Goal: Task Accomplishment & Management: Manage account settings

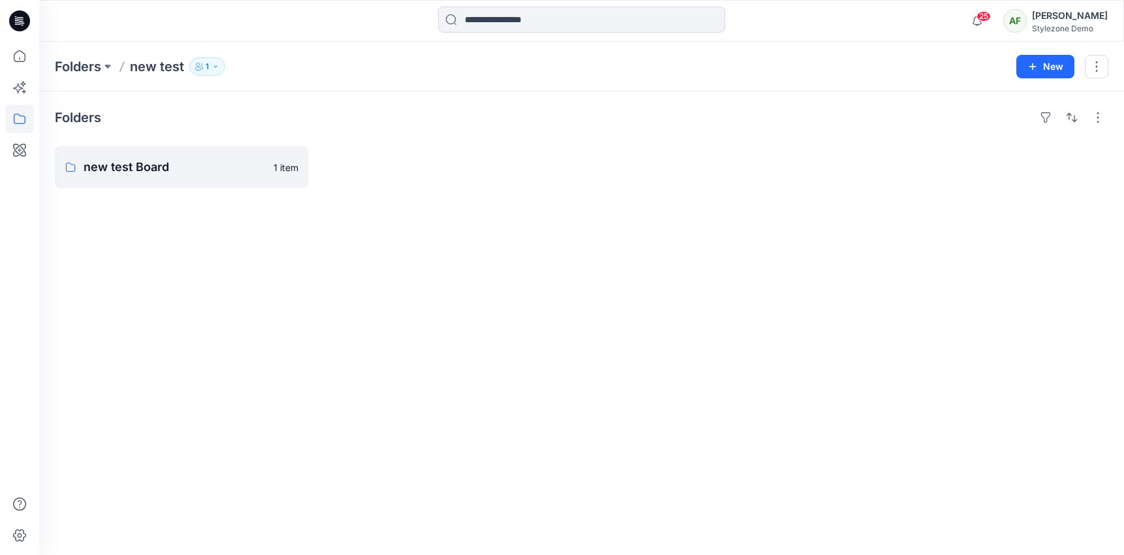
click at [1074, 51] on div "Folders new test 1 New" at bounding box center [581, 67] width 1085 height 50
click at [1096, 59] on button "button" at bounding box center [1096, 66] width 23 height 23
click at [1031, 144] on p "Manage Users" at bounding box center [1019, 147] width 62 height 14
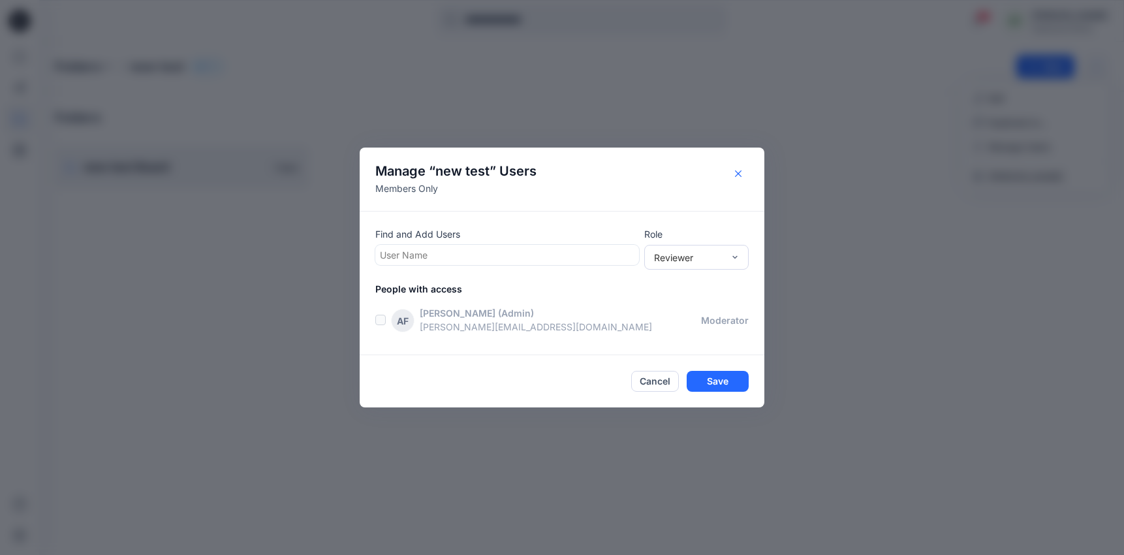
click at [738, 175] on icon "Close" at bounding box center [738, 173] width 7 height 7
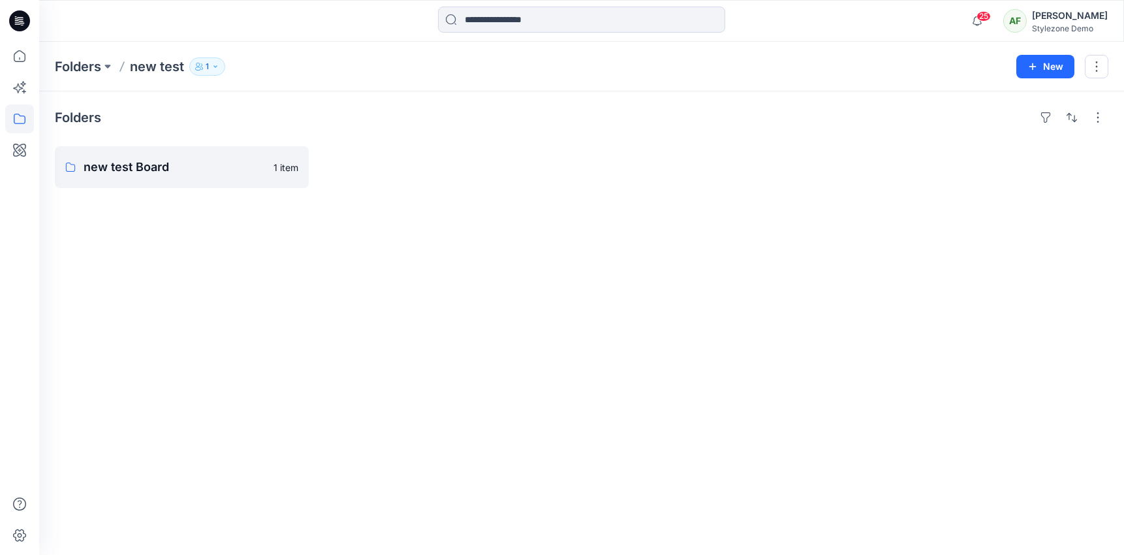
click at [1110, 62] on div "Folders new test 1 New" at bounding box center [581, 67] width 1085 height 50
click at [1101, 62] on button "button" at bounding box center [1096, 66] width 23 height 23
click at [1006, 101] on button "Edit" at bounding box center [1035, 98] width 141 height 24
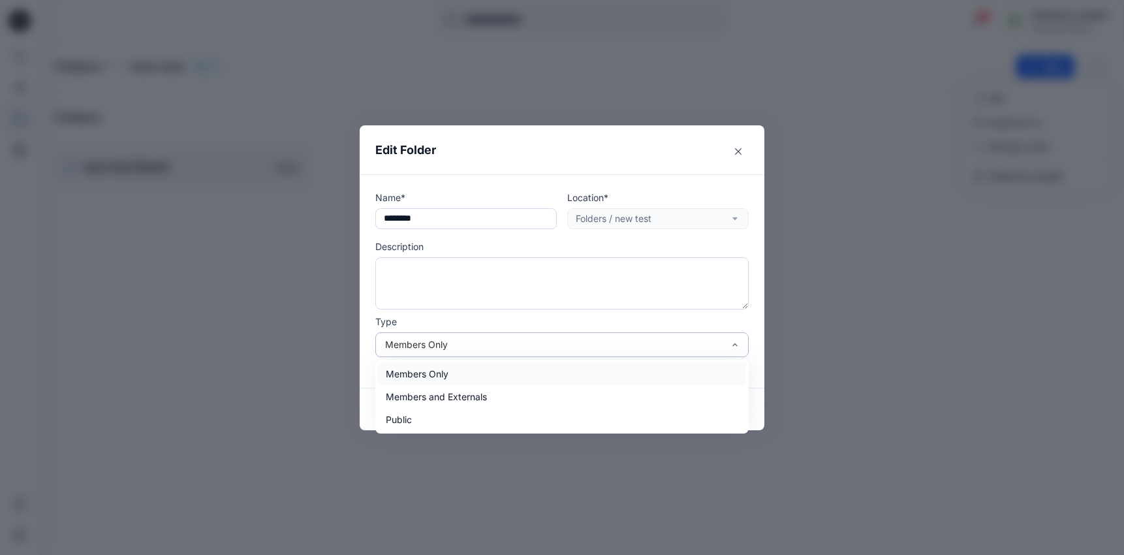
click at [463, 335] on div "Members Only" at bounding box center [561, 344] width 373 height 25
click at [454, 416] on div "Public" at bounding box center [562, 419] width 368 height 23
click at [452, 355] on div "Public" at bounding box center [561, 344] width 373 height 25
click at [449, 371] on div "Members Only" at bounding box center [562, 373] width 368 height 23
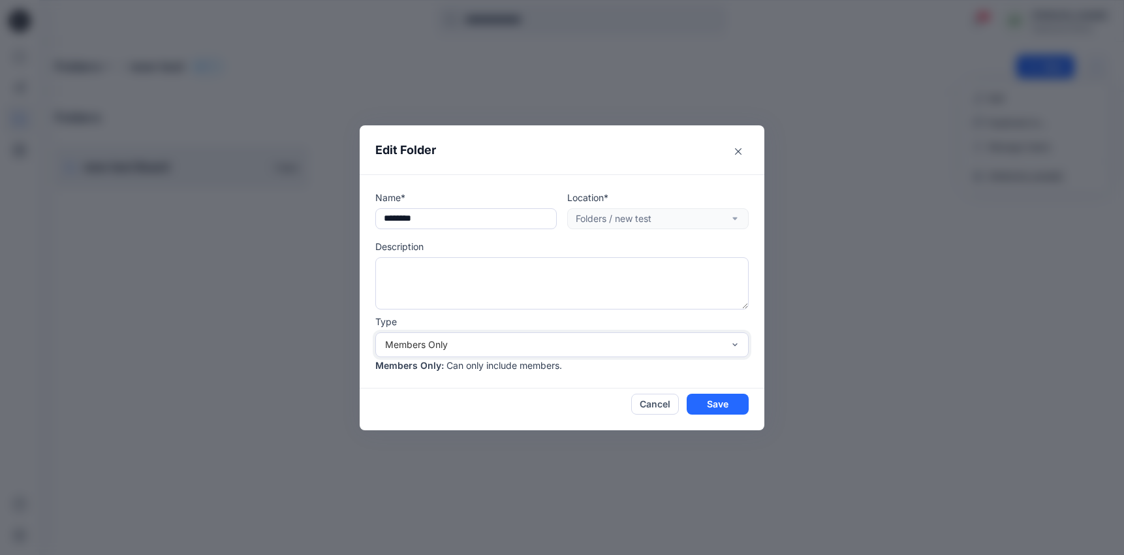
click at [463, 331] on div "Type option Members Only, selected. Members Only Members Only : Can only includ…" at bounding box center [561, 343] width 373 height 57
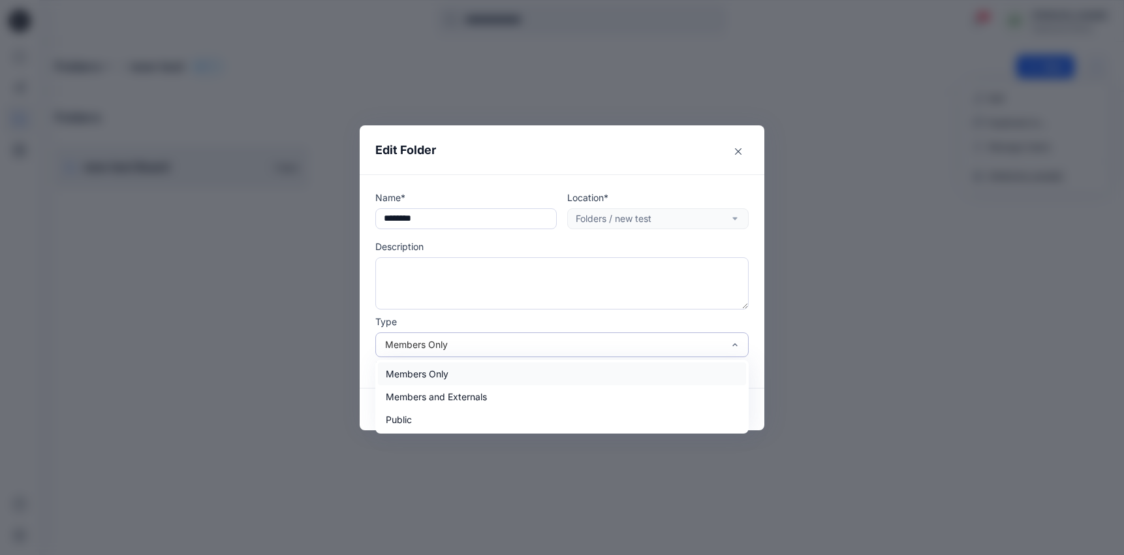
click at [463, 346] on div "Members Only" at bounding box center [554, 344] width 338 height 14
click at [465, 390] on div "Members and Externals" at bounding box center [562, 396] width 368 height 23
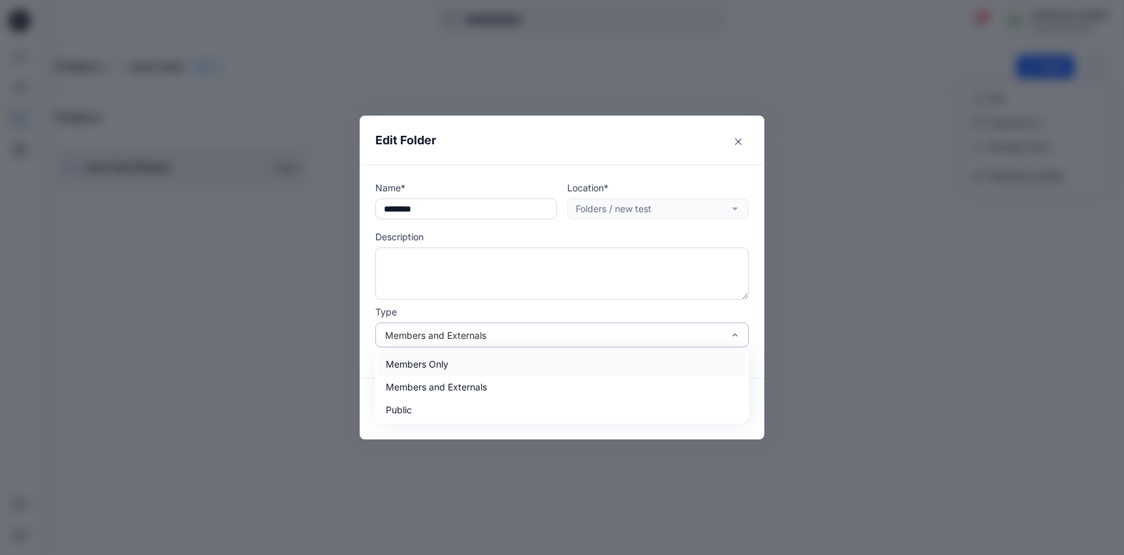
click at [504, 336] on div "Members and Externals" at bounding box center [554, 335] width 338 height 14
click at [495, 356] on div "Members Only" at bounding box center [562, 363] width 368 height 23
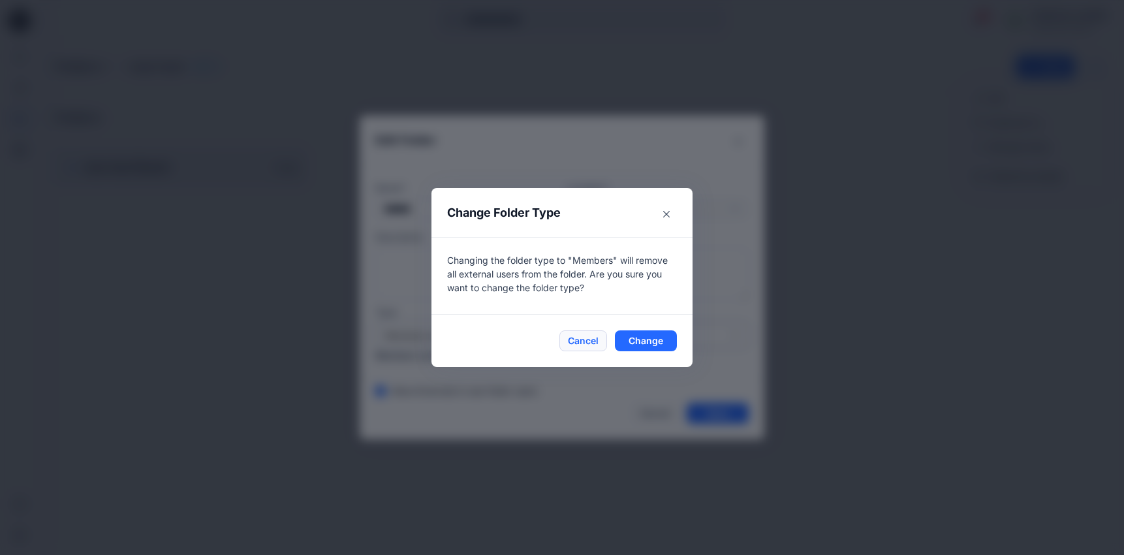
click at [579, 338] on button "Cancel" at bounding box center [583, 340] width 48 height 21
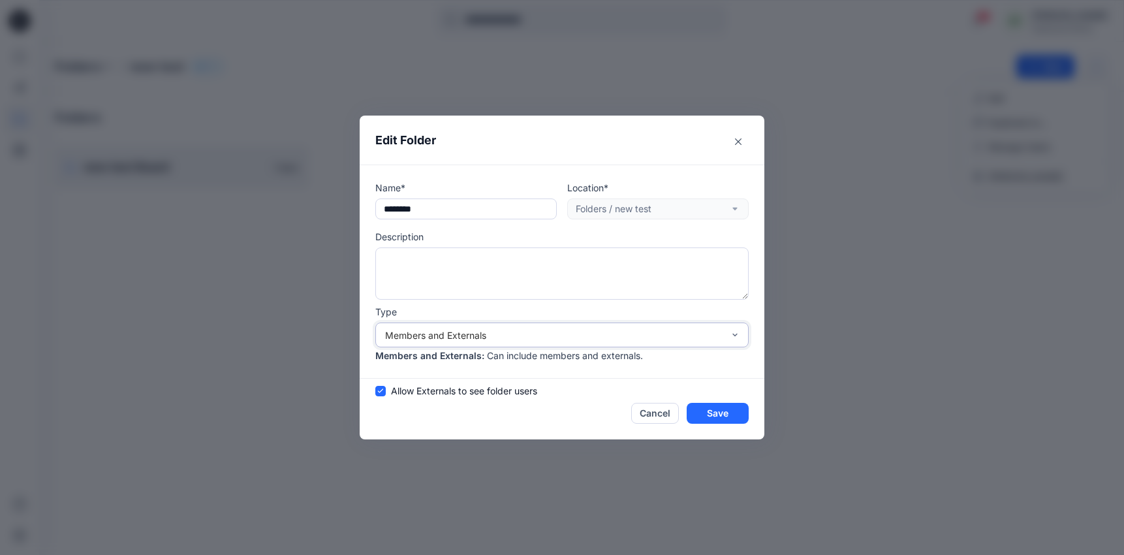
click at [580, 336] on div "Members and Externals" at bounding box center [554, 335] width 338 height 14
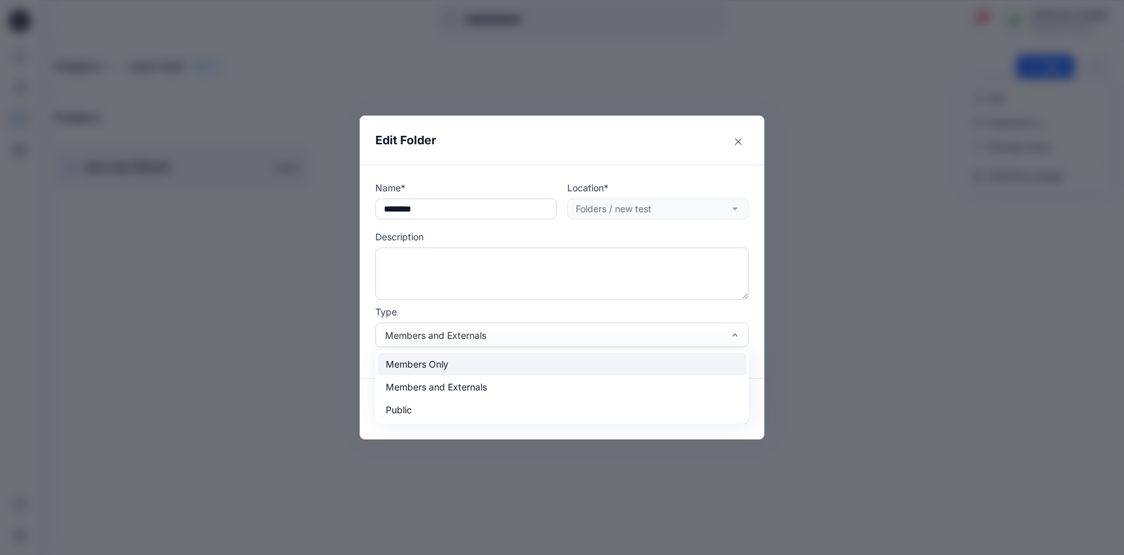
click at [556, 362] on div "Members Only" at bounding box center [562, 363] width 368 height 23
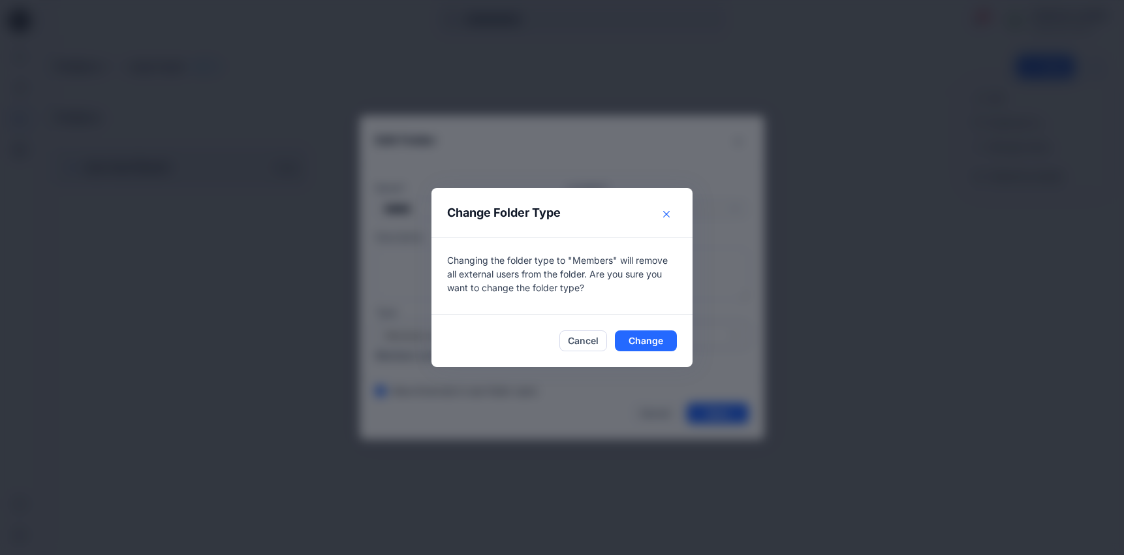
click at [672, 211] on button "Close" at bounding box center [666, 214] width 21 height 21
